Goal: Task Accomplishment & Management: Complete application form

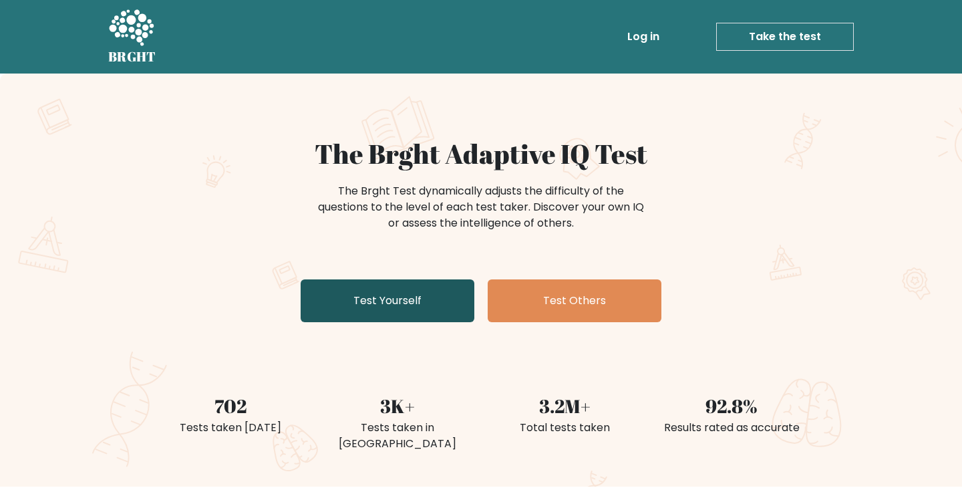
click at [399, 302] on link "Test Yourself" at bounding box center [388, 300] width 174 height 43
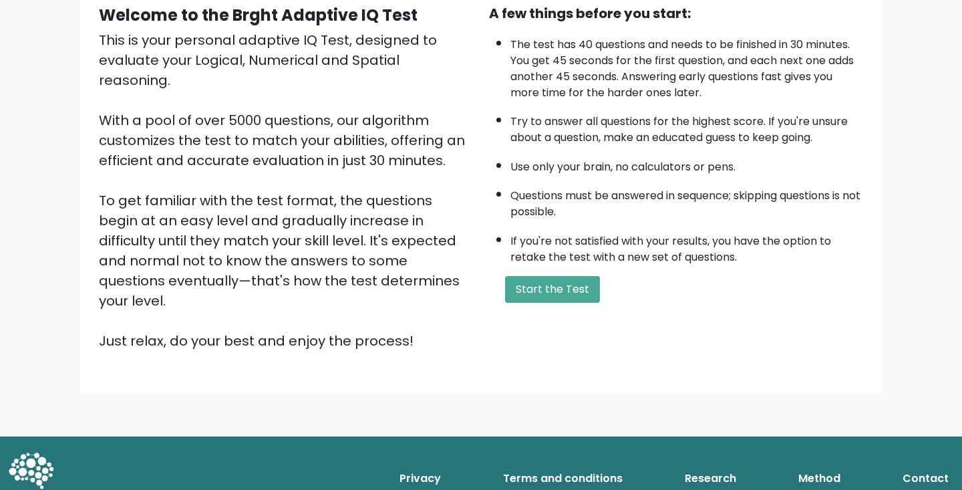
scroll to position [134, 0]
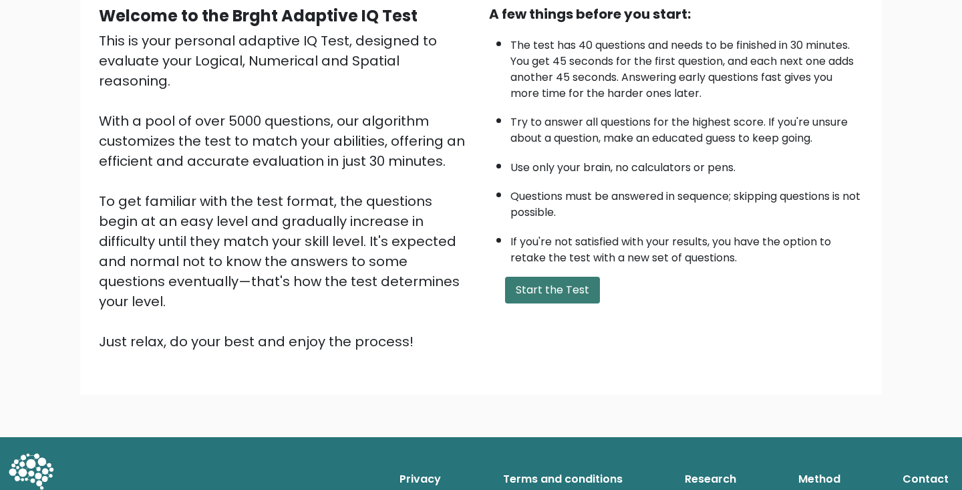
click at [529, 303] on button "Start the Test" at bounding box center [552, 290] width 95 height 27
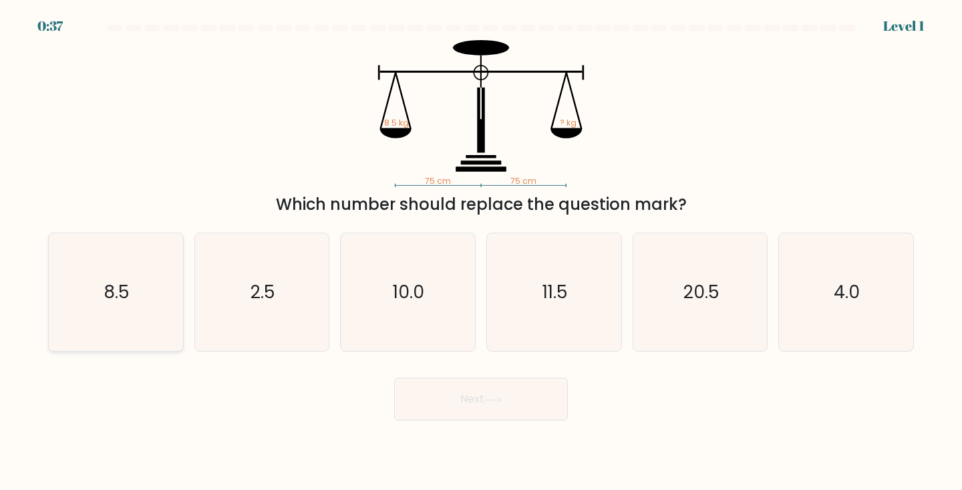
click at [144, 280] on icon "8.5" at bounding box center [116, 292] width 118 height 118
click at [481, 252] on input "a. 8.5" at bounding box center [481, 248] width 1 height 7
radio input "true"
click at [458, 408] on button "Next" at bounding box center [481, 399] width 174 height 43
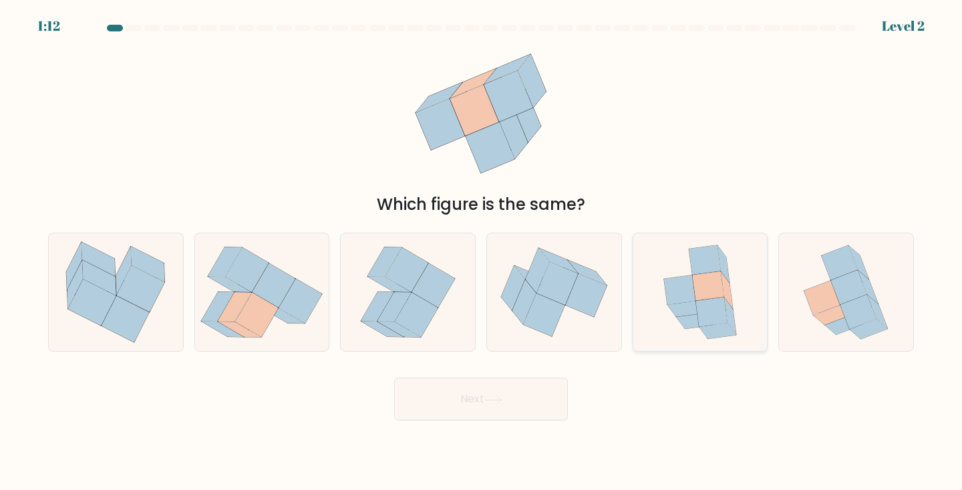
click at [686, 297] on icon at bounding box center [679, 289] width 31 height 29
click at [482, 252] on input "e." at bounding box center [481, 248] width 1 height 7
radio input "true"
click at [486, 398] on button "Next" at bounding box center [481, 399] width 174 height 43
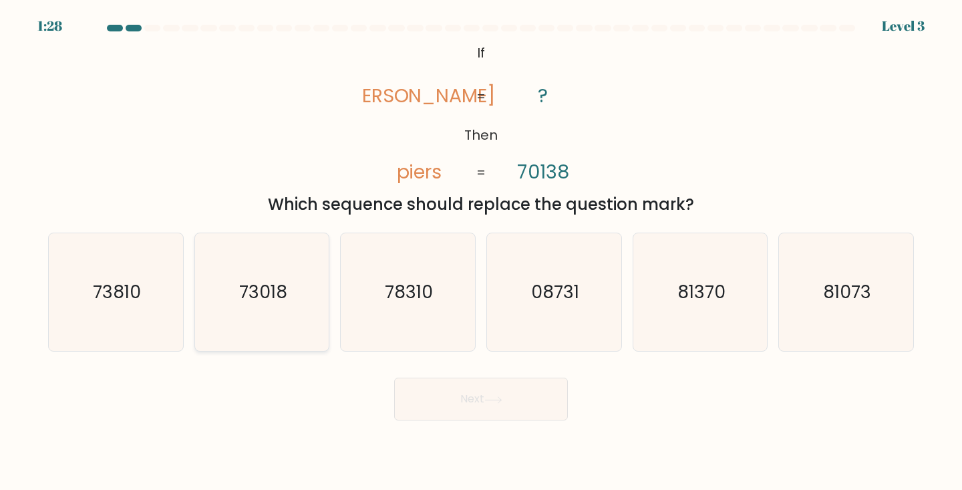
click at [233, 323] on icon "73018" at bounding box center [262, 292] width 118 height 118
click at [481, 252] on input "b. 73018" at bounding box center [481, 248] width 1 height 7
radio input "true"
click at [484, 400] on button "Next" at bounding box center [481, 399] width 174 height 43
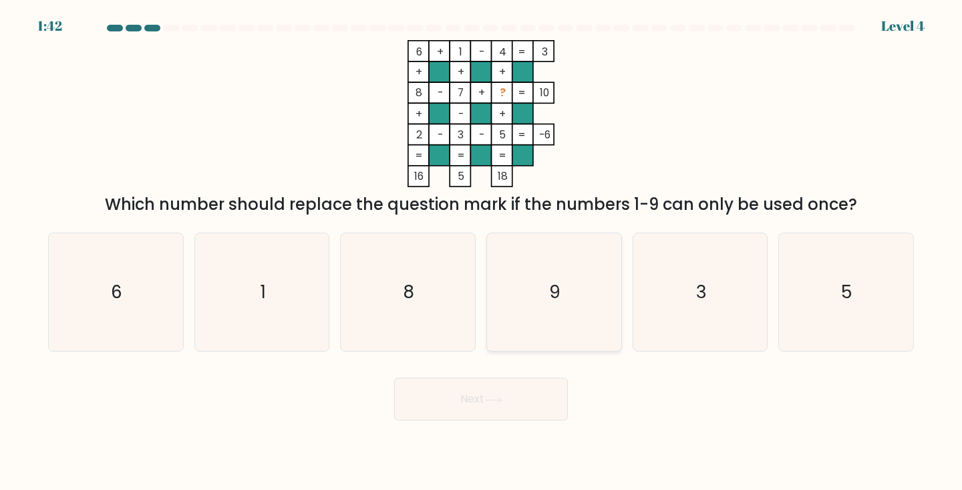
click at [571, 293] on icon "9" at bounding box center [554, 292] width 118 height 118
click at [482, 252] on input "d. 9" at bounding box center [481, 248] width 1 height 7
radio input "true"
click at [528, 395] on button "Next" at bounding box center [481, 399] width 174 height 43
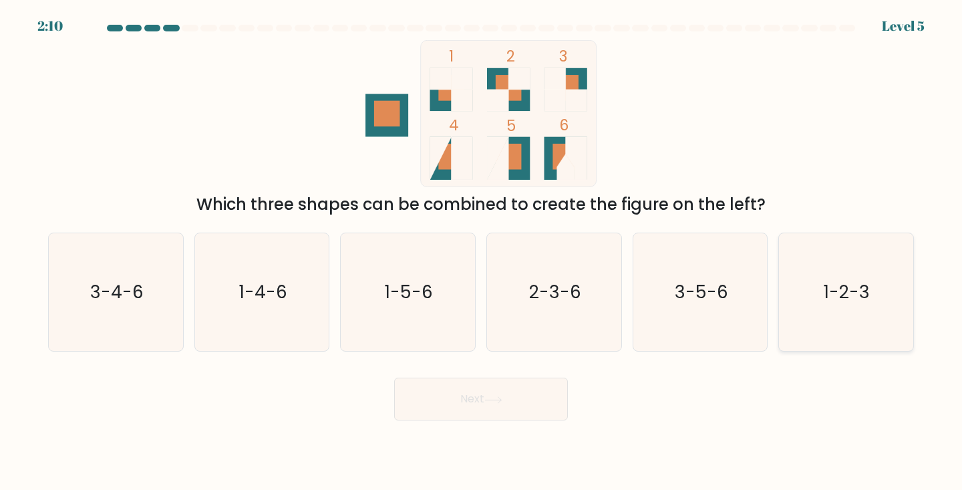
click at [835, 293] on text "1-2-3" at bounding box center [848, 291] width 46 height 25
click at [482, 252] on input "f. 1-2-3" at bounding box center [481, 248] width 1 height 7
radio input "true"
click at [489, 404] on button "Next" at bounding box center [481, 399] width 174 height 43
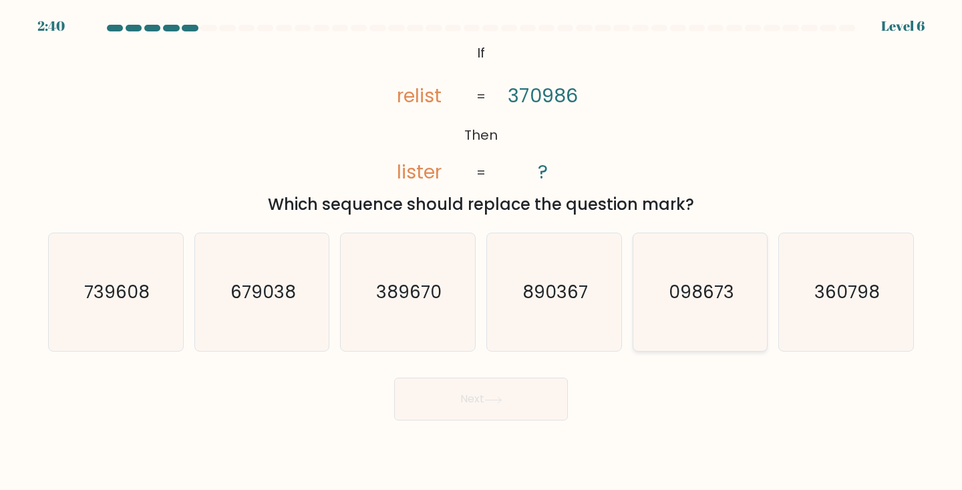
click at [710, 299] on text "098673" at bounding box center [701, 291] width 65 height 25
click at [482, 252] on input "e. 098673" at bounding box center [481, 248] width 1 height 7
radio input "true"
click at [480, 396] on button "Next" at bounding box center [481, 399] width 174 height 43
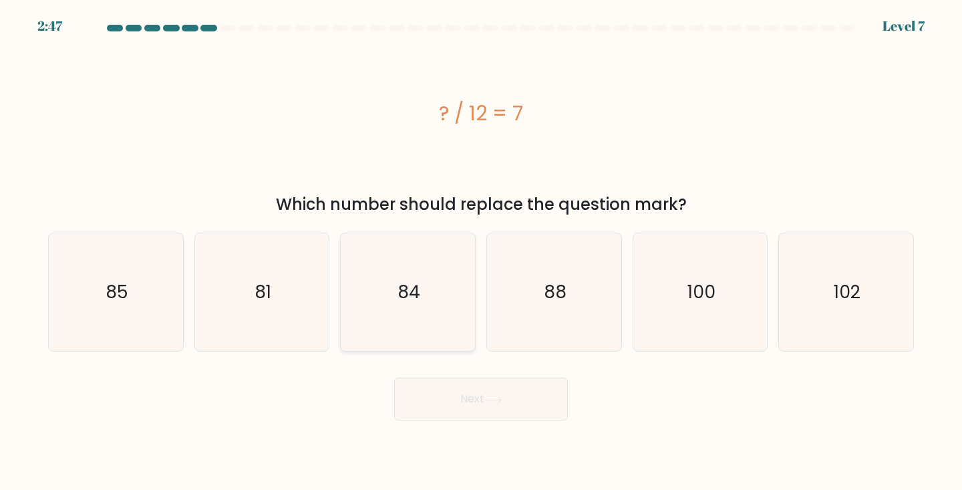
click at [395, 291] on icon "84" at bounding box center [408, 292] width 118 height 118
click at [481, 252] on input "c. 84" at bounding box center [481, 248] width 1 height 7
radio input "true"
click at [482, 392] on button "Next" at bounding box center [481, 399] width 174 height 43
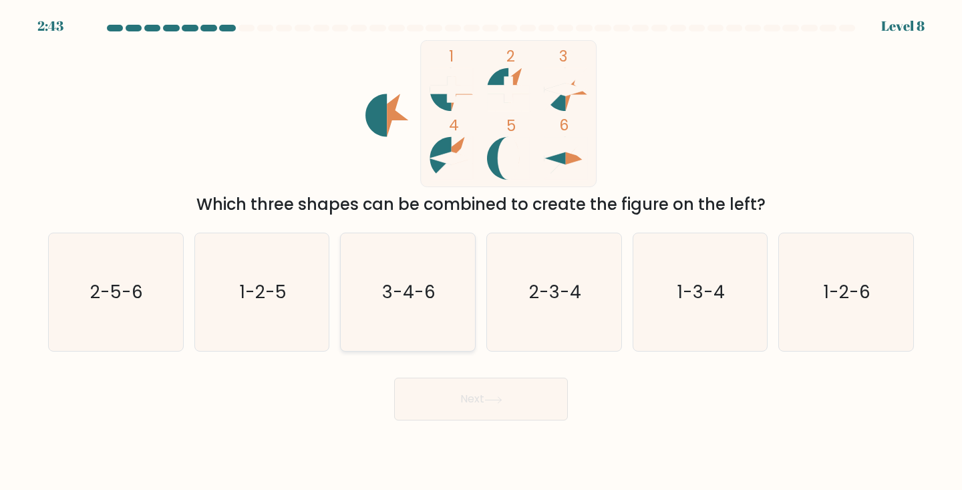
click at [403, 292] on text "3-4-6" at bounding box center [408, 291] width 53 height 25
click at [481, 252] on input "c. 3-4-6" at bounding box center [481, 248] width 1 height 7
radio input "true"
click at [523, 404] on button "Next" at bounding box center [481, 399] width 174 height 43
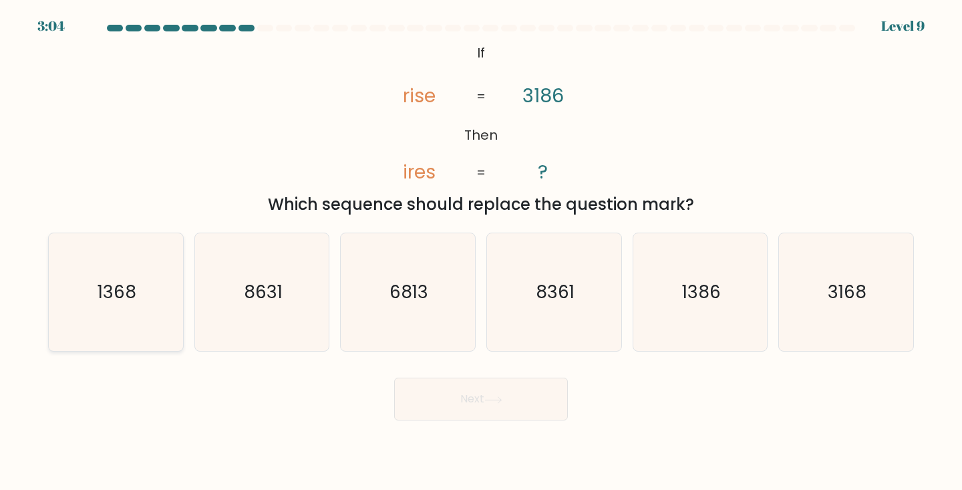
click at [91, 319] on icon "1368" at bounding box center [116, 292] width 118 height 118
click at [481, 252] on input "a. 1368" at bounding box center [481, 248] width 1 height 7
radio input "true"
click at [494, 397] on icon at bounding box center [493, 399] width 18 height 7
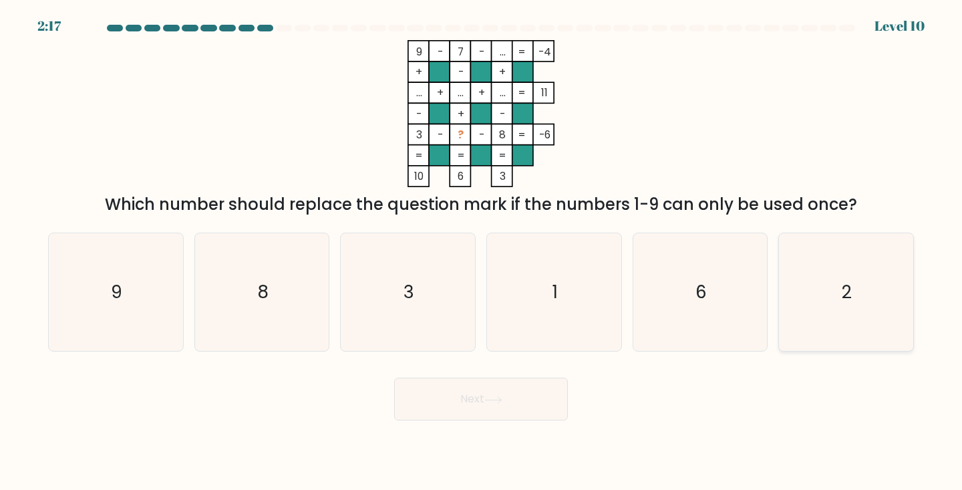
click at [868, 277] on icon "2" at bounding box center [846, 292] width 118 height 118
click at [482, 252] on input "f. 2" at bounding box center [481, 248] width 1 height 7
radio input "true"
click at [477, 414] on button "Next" at bounding box center [481, 399] width 174 height 43
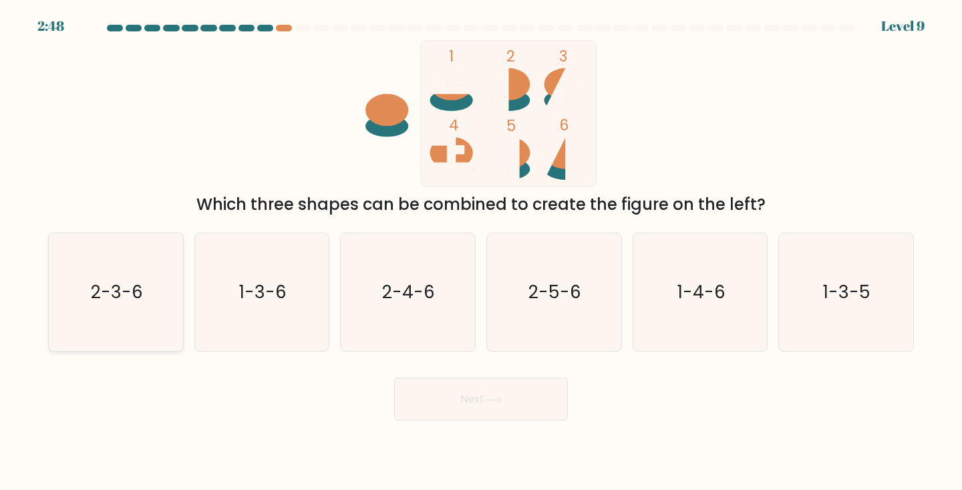
click at [116, 299] on text "2-3-6" at bounding box center [117, 291] width 52 height 25
click at [481, 252] on input "a. 2-3-6" at bounding box center [481, 248] width 1 height 7
radio input "true"
click at [474, 404] on button "Next" at bounding box center [481, 399] width 174 height 43
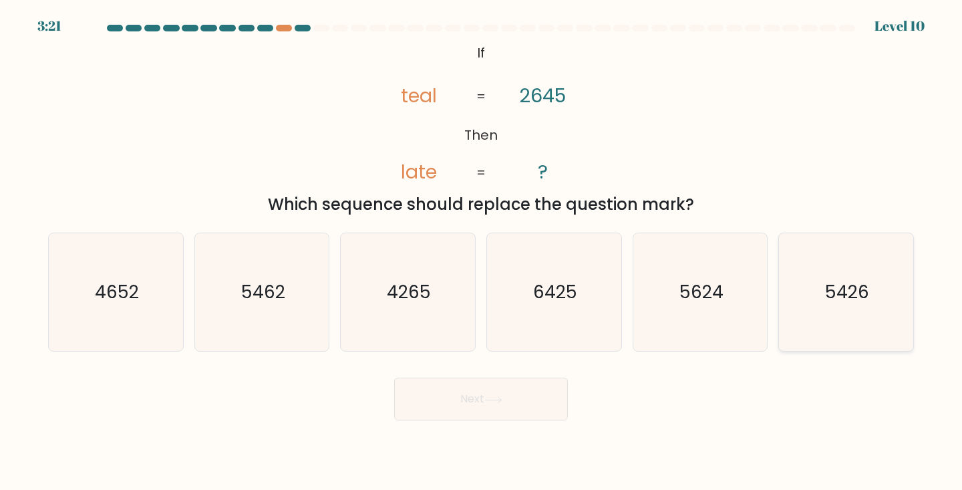
click at [844, 309] on icon "5426" at bounding box center [846, 292] width 118 height 118
click at [482, 252] on input "f. 5426" at bounding box center [481, 248] width 1 height 7
radio input "true"
click at [446, 399] on button "Next" at bounding box center [481, 399] width 174 height 43
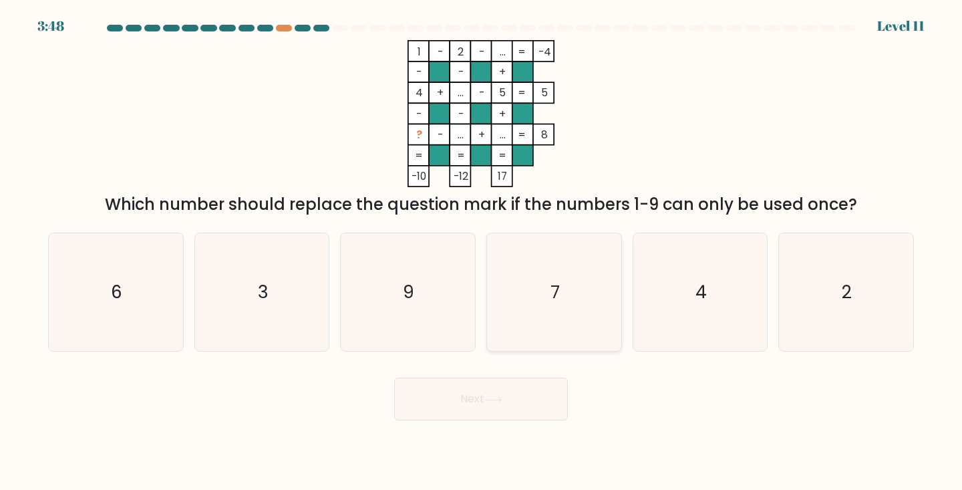
click at [544, 285] on icon "7" at bounding box center [554, 292] width 118 height 118
click at [482, 252] on input "d. 7" at bounding box center [481, 248] width 1 height 7
radio input "true"
click at [523, 401] on button "Next" at bounding box center [481, 399] width 174 height 43
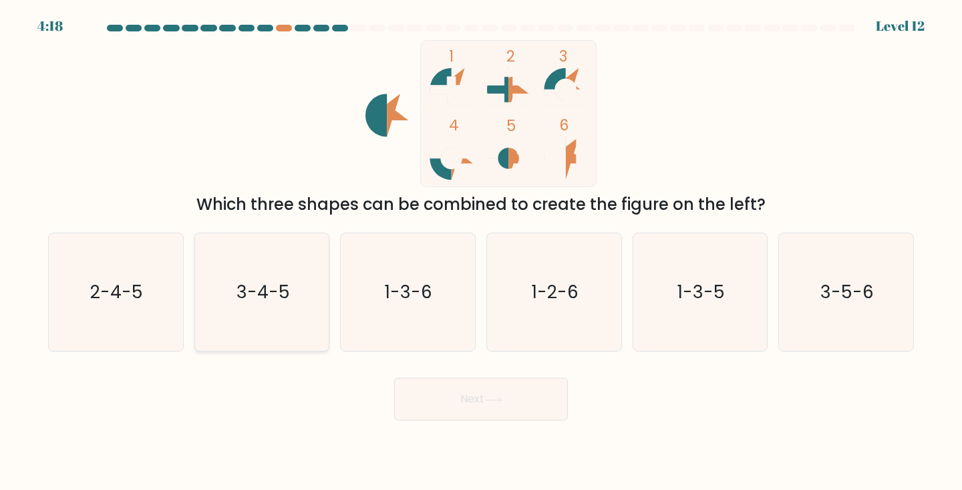
click at [251, 319] on icon "3-4-5" at bounding box center [262, 292] width 118 height 118
click at [481, 252] on input "b. 3-4-5" at bounding box center [481, 248] width 1 height 7
radio input "true"
click at [489, 401] on icon at bounding box center [493, 399] width 18 height 7
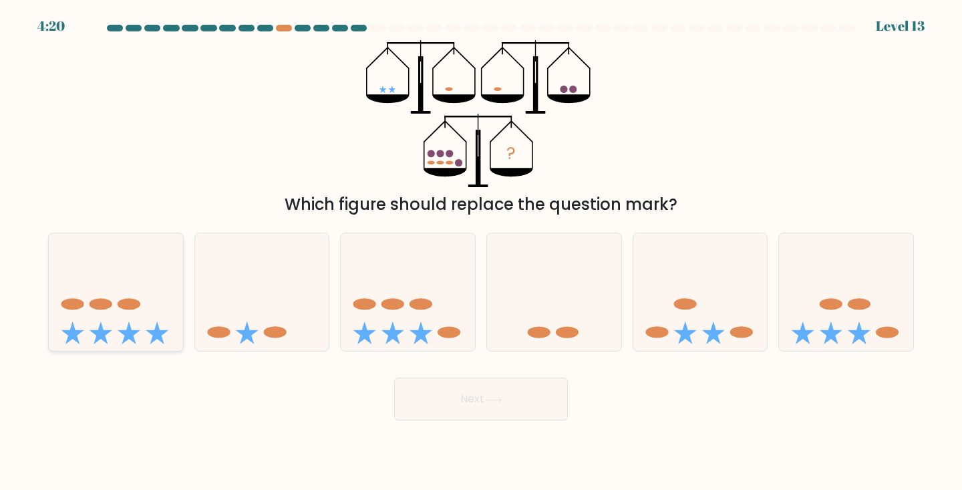
click at [105, 325] on icon at bounding box center [116, 292] width 134 height 111
click at [481, 252] on input "a." at bounding box center [481, 248] width 1 height 7
radio input "true"
click at [460, 396] on button "Next" at bounding box center [481, 399] width 174 height 43
